Goal: Check status: Check status

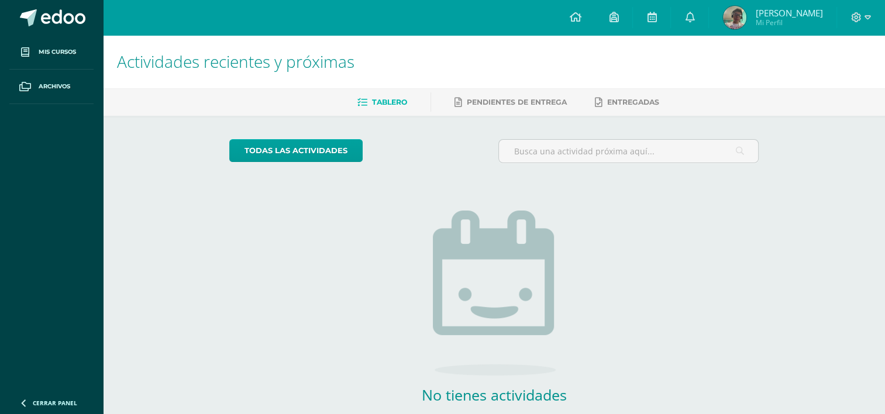
click at [744, 26] on span "Kevin Andrés Jéray Mi Perfil" at bounding box center [773, 17] width 104 height 23
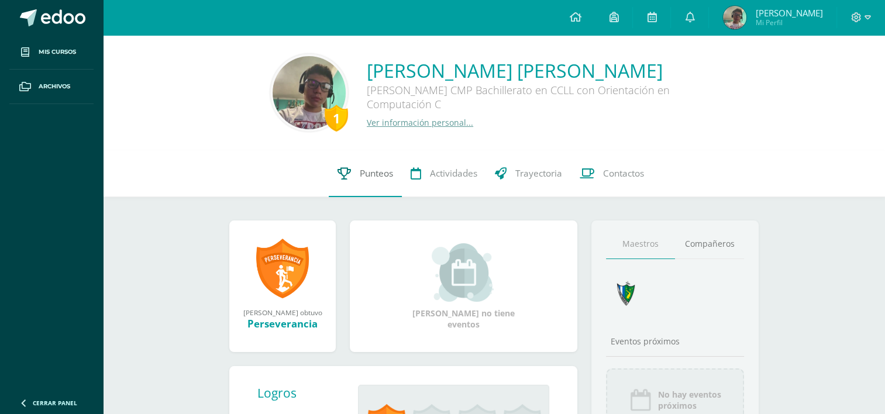
click at [341, 170] on icon at bounding box center [344, 173] width 13 height 12
